Goal: Navigation & Orientation: Find specific page/section

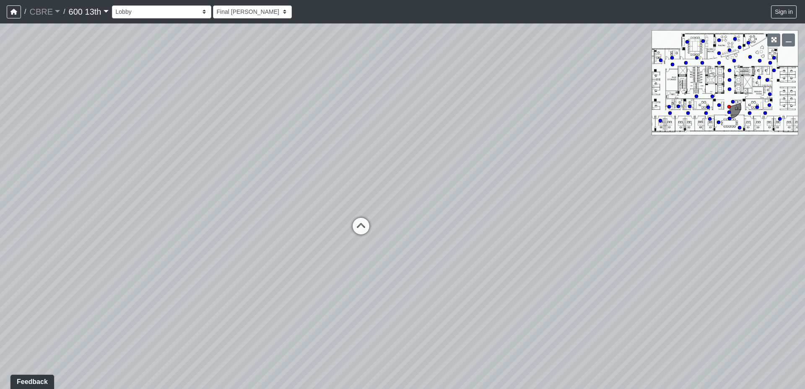
drag, startPoint x: 541, startPoint y: 151, endPoint x: 330, endPoint y: 114, distance: 214.4
click at [330, 114] on div "Loading... Restroom Hallway Loading... Reception Desk Loading... Elevator Lobby…" at bounding box center [402, 206] width 805 height 366
drag, startPoint x: 267, startPoint y: 125, endPoint x: 481, endPoint y: 118, distance: 213.9
click at [481, 118] on div "Loading... Restroom Hallway Loading... Reception Desk Loading... Elevator Lobby…" at bounding box center [402, 206] width 805 height 366
drag, startPoint x: 296, startPoint y: 122, endPoint x: 544, endPoint y: 110, distance: 248.0
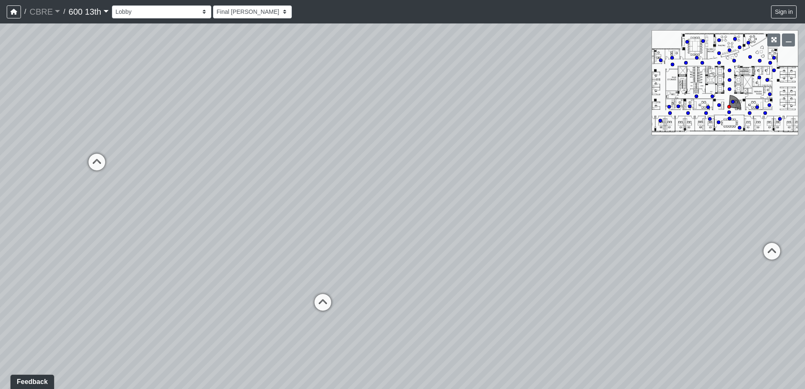
click at [544, 110] on div "Loading... Restroom Hallway Loading... Reception Desk Loading... Elevator Lobby…" at bounding box center [402, 206] width 805 height 366
drag, startPoint x: 208, startPoint y: 138, endPoint x: 452, endPoint y: 121, distance: 245.0
click at [452, 121] on div "Loading... Restroom Hallway Loading... Reception Desk Loading... Elevator Lobby…" at bounding box center [402, 206] width 805 height 366
drag, startPoint x: 232, startPoint y: 138, endPoint x: 301, endPoint y: 129, distance: 68.9
click at [301, 129] on div "Loading... Restroom Hallway Loading... Reception Desk Loading... Elevator Lobby…" at bounding box center [402, 206] width 805 height 366
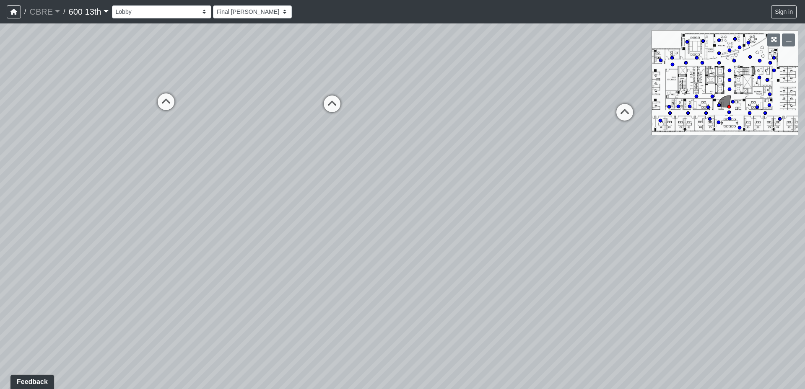
drag, startPoint x: 208, startPoint y: 136, endPoint x: 504, endPoint y: 118, distance: 297.0
click at [504, 118] on div "Loading... Restroom Hallway Loading... Reception Desk Loading... Elevator Lobby…" at bounding box center [402, 206] width 805 height 366
drag, startPoint x: 249, startPoint y: 168, endPoint x: 633, endPoint y: 133, distance: 385.6
click at [633, 133] on div "Loading... Restroom Hallway Loading... Reception Desk Loading... Elevator Lobby…" at bounding box center [402, 206] width 805 height 366
drag, startPoint x: 178, startPoint y: 161, endPoint x: 560, endPoint y: 245, distance: 391.5
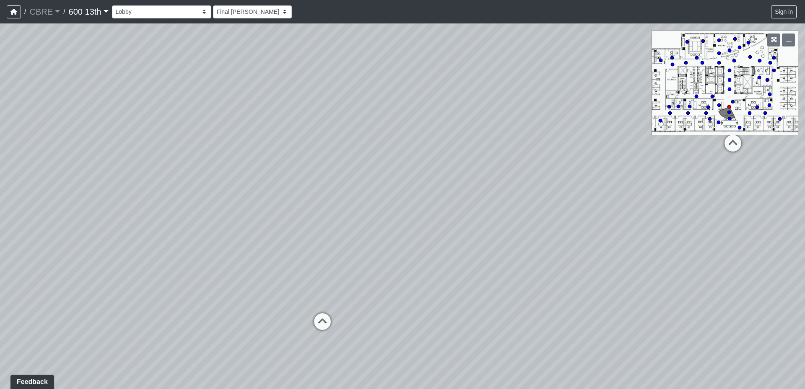
click at [560, 245] on div "Loading... Restroom Hallway Loading... Reception Desk Loading... Elevator Lobby…" at bounding box center [402, 206] width 805 height 366
drag, startPoint x: 311, startPoint y: 174, endPoint x: 340, endPoint y: 186, distance: 31.8
click at [340, 186] on div "Loading... Restroom Hallway Loading... Reception Desk Loading... Elevator Lobby…" at bounding box center [402, 206] width 805 height 366
click at [728, 113] on circle at bounding box center [728, 112] width 3 height 3
select select "hallways-conference-room-1-entry"
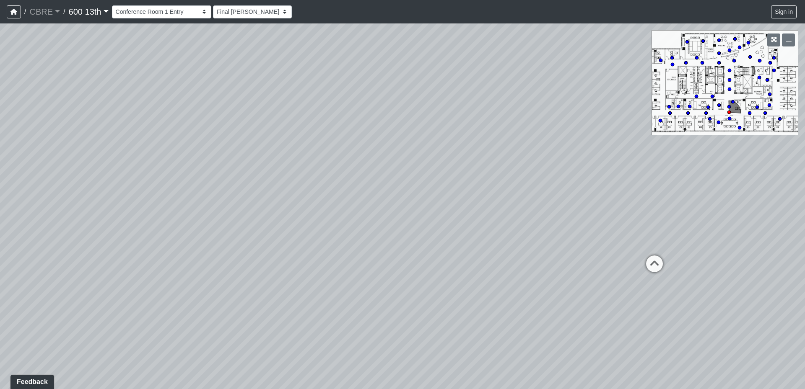
drag, startPoint x: 602, startPoint y: 135, endPoint x: 298, endPoint y: 148, distance: 303.8
click at [298, 148] on div "Loading... Restroom Hallway Loading... Reception Desk Loading... Elevator Lobby…" at bounding box center [402, 206] width 805 height 366
drag, startPoint x: 446, startPoint y: 155, endPoint x: 266, endPoint y: 153, distance: 180.7
click at [266, 153] on div "Loading... Restroom Hallway Loading... Reception Desk Loading... Elevator Lobby…" at bounding box center [402, 206] width 805 height 366
drag, startPoint x: 518, startPoint y: 159, endPoint x: 301, endPoint y: 169, distance: 216.9
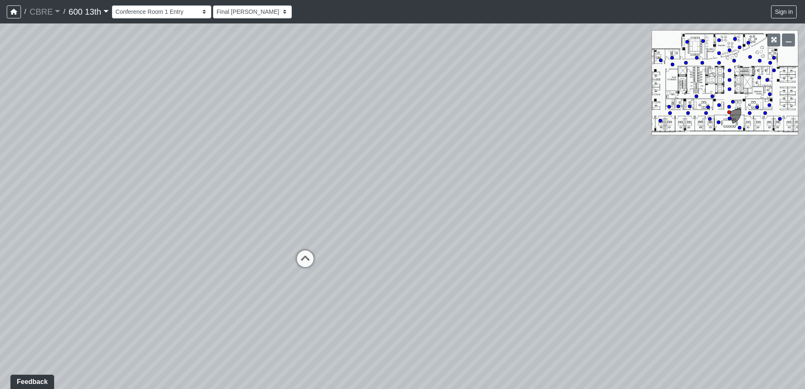
click at [301, 169] on div "Loading... Restroom Hallway Loading... Reception Desk Loading... Elevator Lobby…" at bounding box center [402, 206] width 805 height 366
click at [780, 39] on div at bounding box center [780, 40] width 36 height 20
click at [776, 42] on icon "button" at bounding box center [774, 40] width 6 height 6
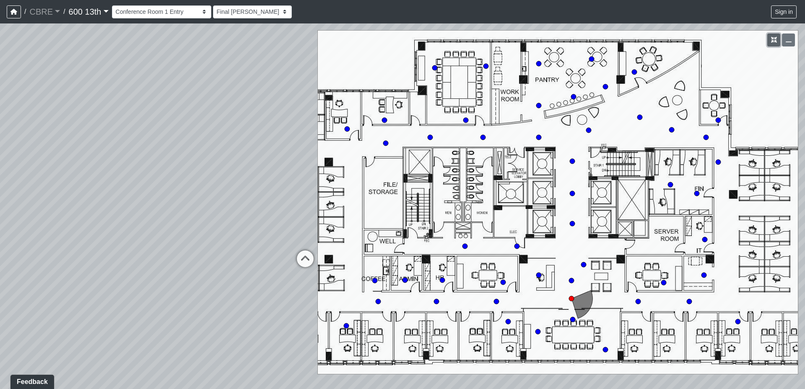
click at [775, 37] on icon "button" at bounding box center [774, 40] width 6 height 6
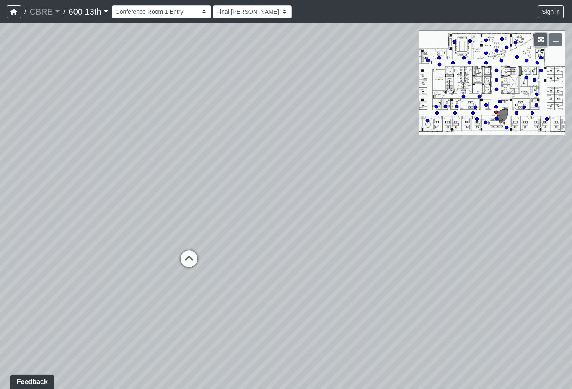
click at [539, 39] on icon "button" at bounding box center [541, 40] width 6 height 6
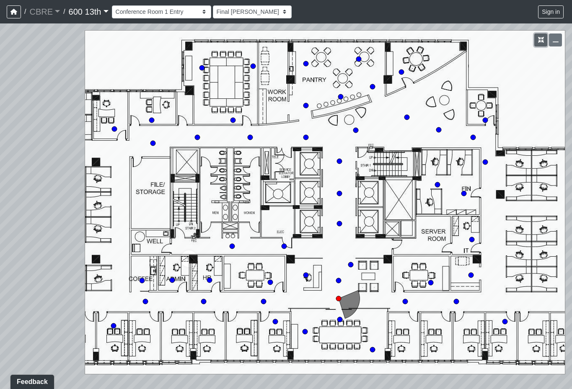
click at [540, 40] on icon "button" at bounding box center [541, 40] width 6 height 6
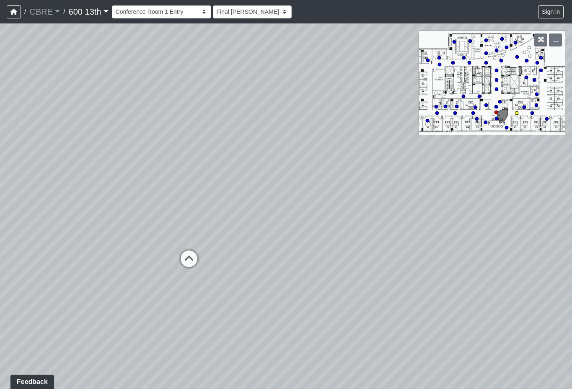
click at [516, 113] on circle at bounding box center [516, 113] width 3 height 3
click at [547, 119] on circle at bounding box center [546, 118] width 3 height 3
click at [237, 101] on div "Loading... Restroom Hallway Loading... Reception Desk Loading... Elevator Lobby…" at bounding box center [286, 206] width 572 height 366
drag, startPoint x: 212, startPoint y: 104, endPoint x: 319, endPoint y: 95, distance: 107.7
click at [319, 95] on div "Loading... Restroom Hallway Loading... Reception Desk Loading... Elevator Lobby…" at bounding box center [286, 206] width 572 height 366
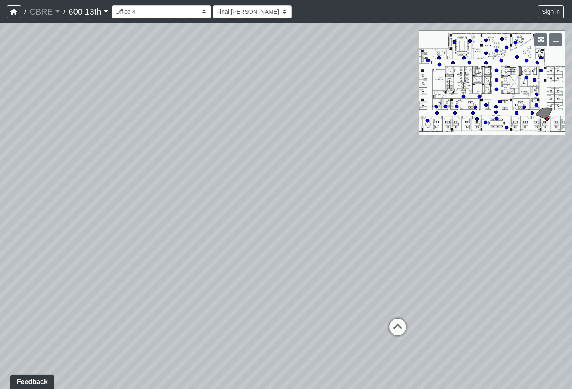
click at [280, 101] on div "Loading... Restroom Hallway Loading... Reception Desk Loading... Elevator Lobby…" at bounding box center [286, 206] width 572 height 366
drag, startPoint x: 223, startPoint y: 112, endPoint x: 393, endPoint y: 99, distance: 169.8
click at [393, 99] on div "Loading... Restroom Hallway Loading... Reception Desk Loading... Elevator Lobby…" at bounding box center [286, 206] width 572 height 366
drag, startPoint x: 228, startPoint y: 128, endPoint x: 431, endPoint y: 98, distance: 206.0
click at [431, 98] on div "Loading... Restroom Hallway Loading... Reception Desk Loading... Elevator Lobby…" at bounding box center [286, 206] width 572 height 366
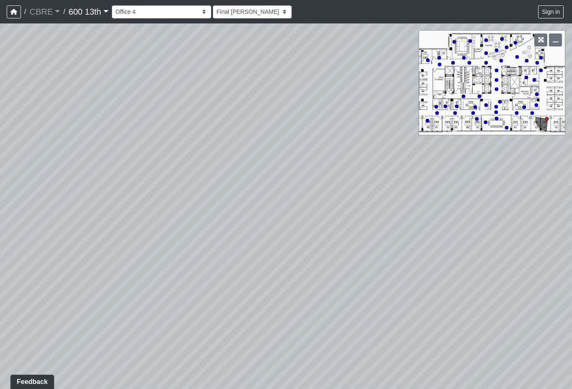
drag, startPoint x: 195, startPoint y: 138, endPoint x: 445, endPoint y: 101, distance: 252.1
click at [445, 101] on div "Loading... Restroom Hallway Loading... Reception Desk Loading... Elevator Lobby…" at bounding box center [286, 206] width 572 height 366
drag, startPoint x: 207, startPoint y: 139, endPoint x: 477, endPoint y: 107, distance: 272.6
click at [477, 107] on div "NON-CURRENT REVISION" at bounding box center [286, 206] width 572 height 366
drag, startPoint x: 465, startPoint y: 155, endPoint x: 269, endPoint y: 198, distance: 201.0
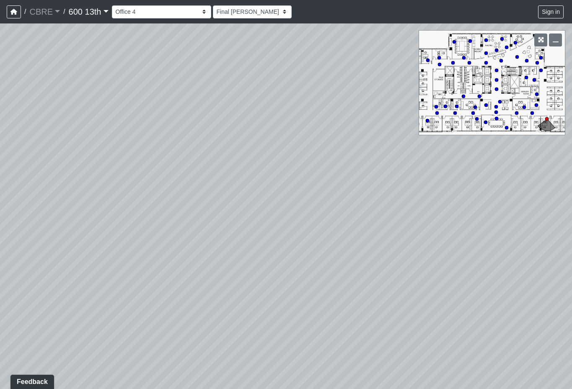
click at [269, 198] on div "Loading... Restroom Hallway Loading... Reception Desk Loading... Elevator Lobby…" at bounding box center [286, 206] width 572 height 366
drag, startPoint x: 418, startPoint y: 174, endPoint x: 272, endPoint y: 204, distance: 148.9
click at [272, 204] on div "Loading... Restroom Hallway Loading... Reception Desk Loading... Elevator Lobby…" at bounding box center [286, 206] width 572 height 366
drag, startPoint x: 446, startPoint y: 182, endPoint x: 273, endPoint y: 214, distance: 175.7
click at [273, 214] on div "Loading... Restroom Hallway Loading... Reception Desk Loading... Elevator Lobby…" at bounding box center [286, 206] width 572 height 366
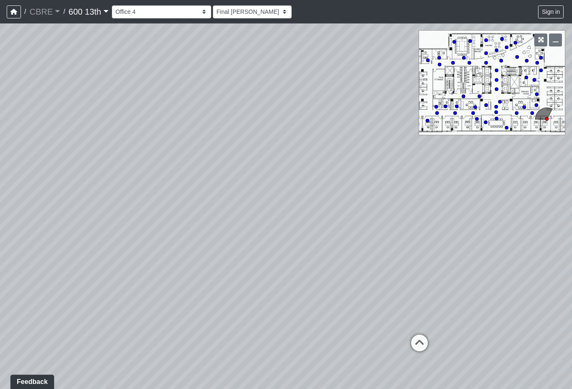
drag, startPoint x: 406, startPoint y: 177, endPoint x: 105, endPoint y: 216, distance: 303.9
click at [105, 216] on div "Loading... Restroom Hallway Loading... Reception Desk Loading... Elevator Lobby…" at bounding box center [286, 206] width 572 height 366
drag, startPoint x: 426, startPoint y: 176, endPoint x: 320, endPoint y: 196, distance: 108.4
click at [320, 196] on div "Loading... Restroom Hallway Loading... Reception Desk Loading... Elevator Lobby…" at bounding box center [286, 206] width 572 height 366
drag, startPoint x: 285, startPoint y: 287, endPoint x: 457, endPoint y: 191, distance: 197.2
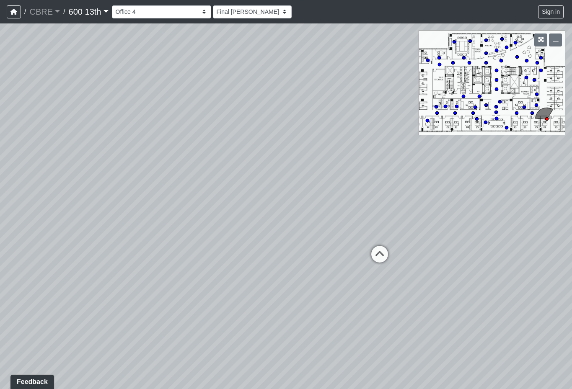
click at [459, 173] on div "Loading... Restroom Hallway Loading... Reception Desk Loading... Elevator Lobby…" at bounding box center [286, 206] width 572 height 366
drag, startPoint x: 212, startPoint y: 212, endPoint x: 484, endPoint y: 168, distance: 276.0
click at [484, 168] on div "Loading... Restroom Hallway Loading... Reception Desk Loading... Elevator Lobby…" at bounding box center [286, 206] width 572 height 366
drag, startPoint x: 484, startPoint y: 168, endPoint x: 308, endPoint y: 211, distance: 181.7
click at [308, 211] on div "Loading... Restroom Hallway Loading... Reception Desk Loading... Elevator Lobby…" at bounding box center [286, 206] width 572 height 366
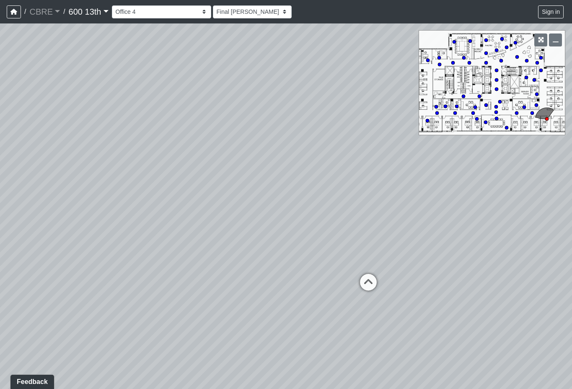
drag, startPoint x: 453, startPoint y: 176, endPoint x: 233, endPoint y: 232, distance: 227.1
click at [233, 232] on div "Loading... Restroom Hallway Loading... Reception Desk Loading... Elevator Lobby…" at bounding box center [286, 206] width 572 height 366
click at [309, 285] on icon at bounding box center [312, 289] width 25 height 25
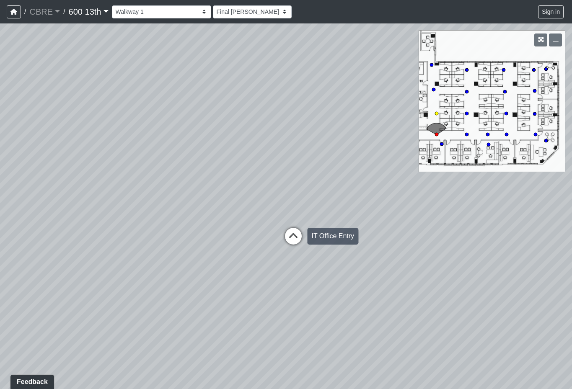
click at [297, 231] on icon at bounding box center [293, 240] width 25 height 25
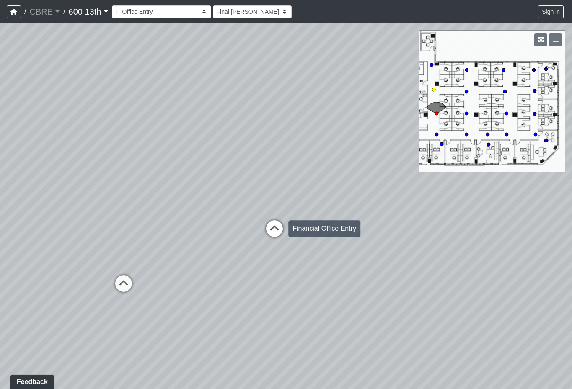
click at [273, 229] on icon at bounding box center [274, 233] width 25 height 25
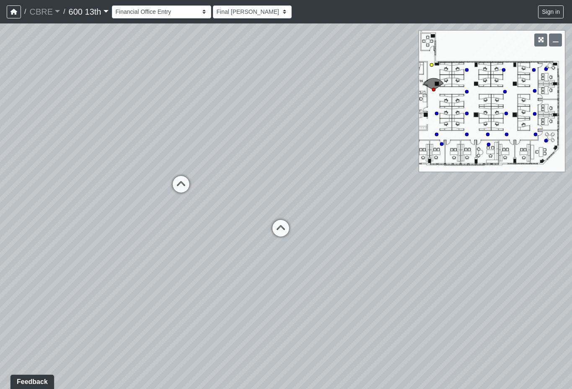
click at [273, 229] on icon at bounding box center [280, 232] width 25 height 25
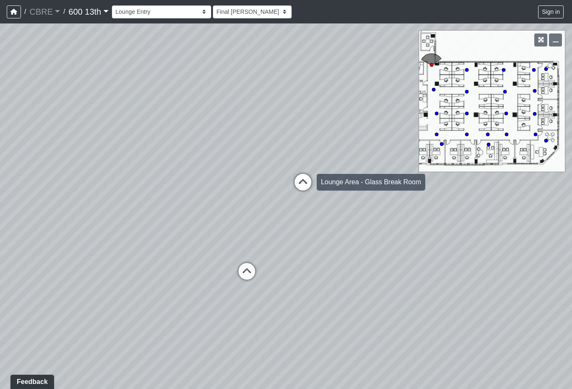
click at [304, 181] on icon at bounding box center [303, 186] width 25 height 25
select select "lounge-area-glass-break-room"
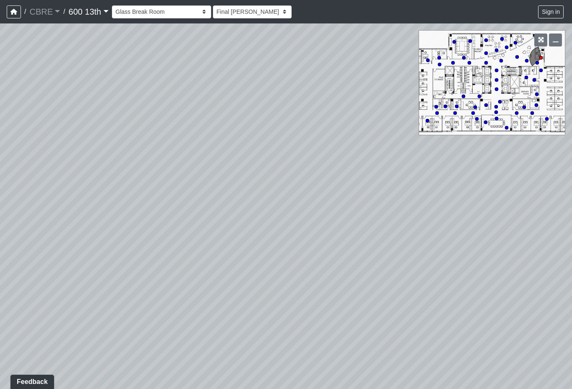
drag, startPoint x: 248, startPoint y: 205, endPoint x: 583, endPoint y: 65, distance: 363.6
click at [572, 65] on html "/ CBRE CBRE Loading... / 600 13th 600 13th Loading... 600 13th 600 13th Loading…" at bounding box center [286, 194] width 572 height 389
drag, startPoint x: 503, startPoint y: 149, endPoint x: 340, endPoint y: 200, distance: 170.2
click at [340, 200] on div "Loading... Restroom Hallway Loading... Reception Desk Loading... Elevator Lobby…" at bounding box center [286, 206] width 572 height 366
